Goal: Find specific page/section: Find specific page/section

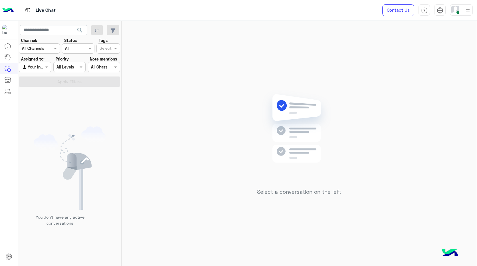
click at [469, 14] on div at bounding box center [467, 10] width 7 height 11
click at [467, 84] on label "Offline" at bounding box center [437, 81] width 62 height 10
